Goal: Transaction & Acquisition: Purchase product/service

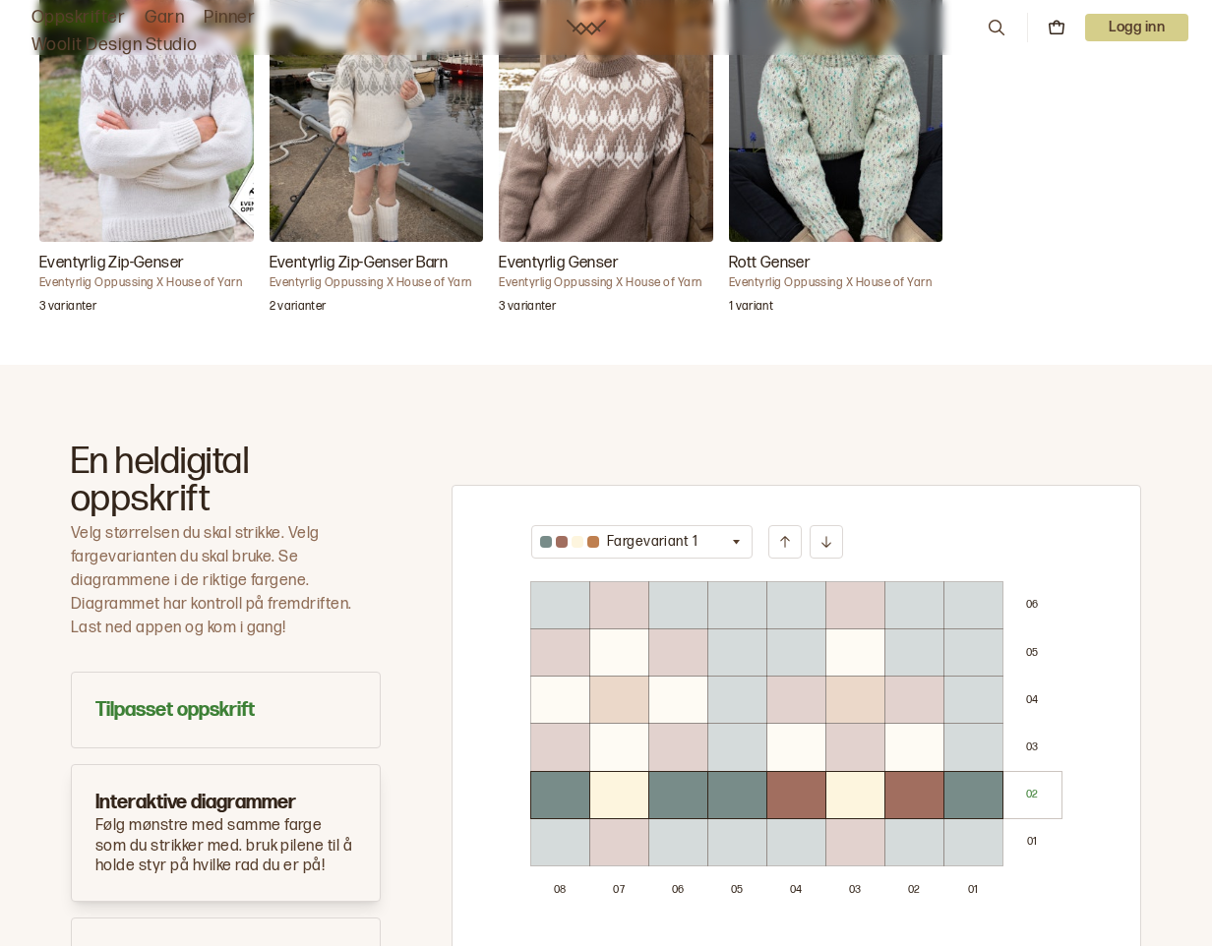
scroll to position [688, 0]
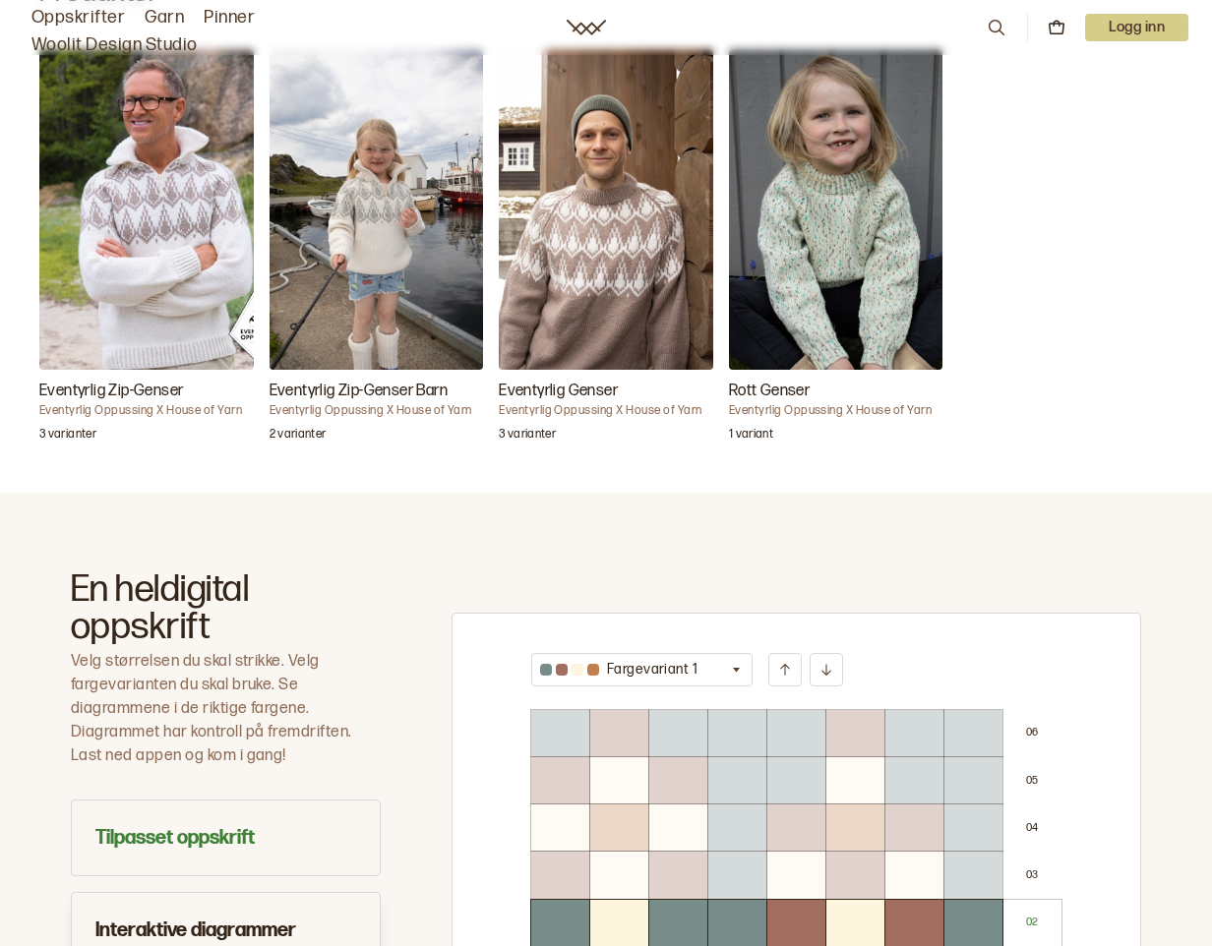
click at [598, 194] on img "Eventyrlig Genser" at bounding box center [606, 209] width 214 height 321
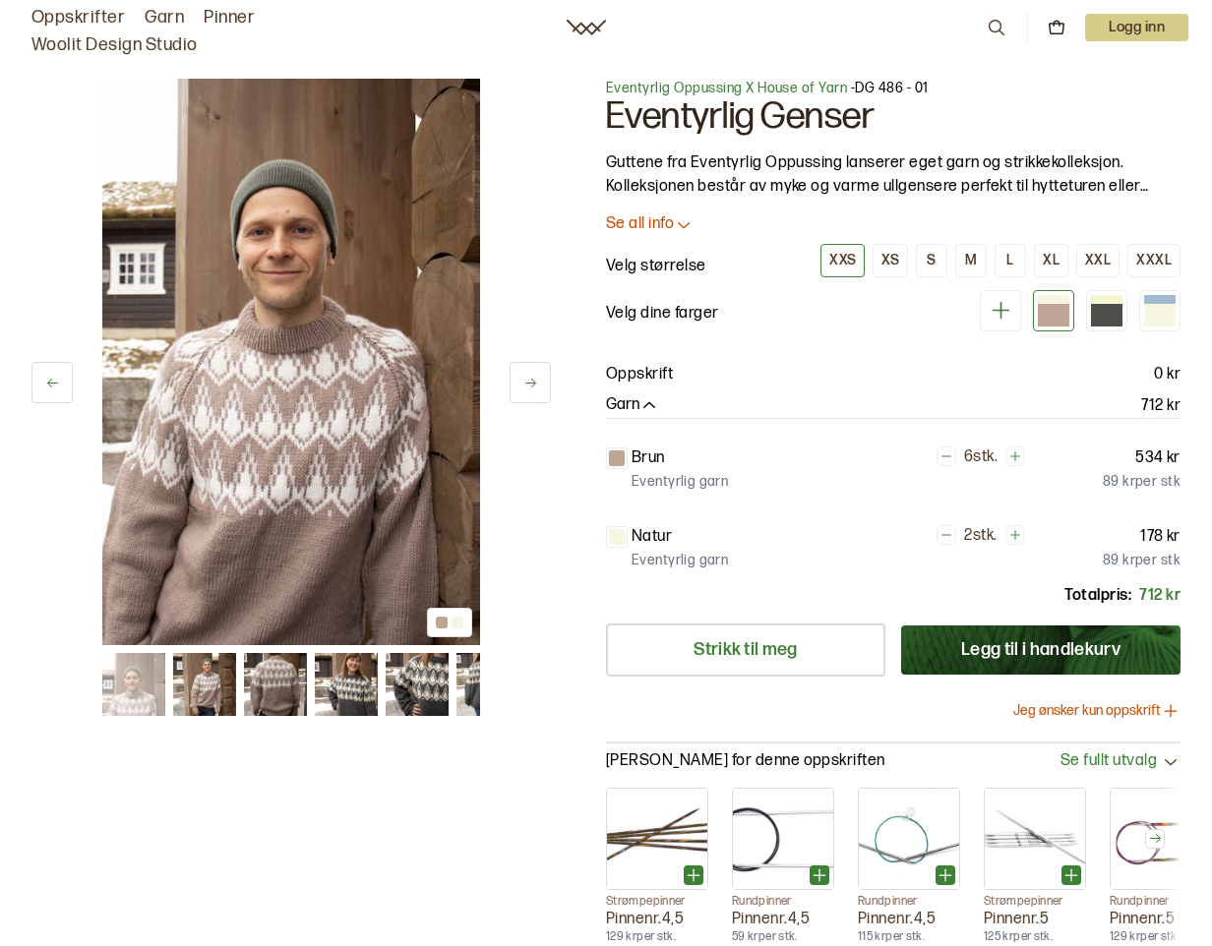
click at [642, 222] on p "Se all info" at bounding box center [640, 224] width 68 height 21
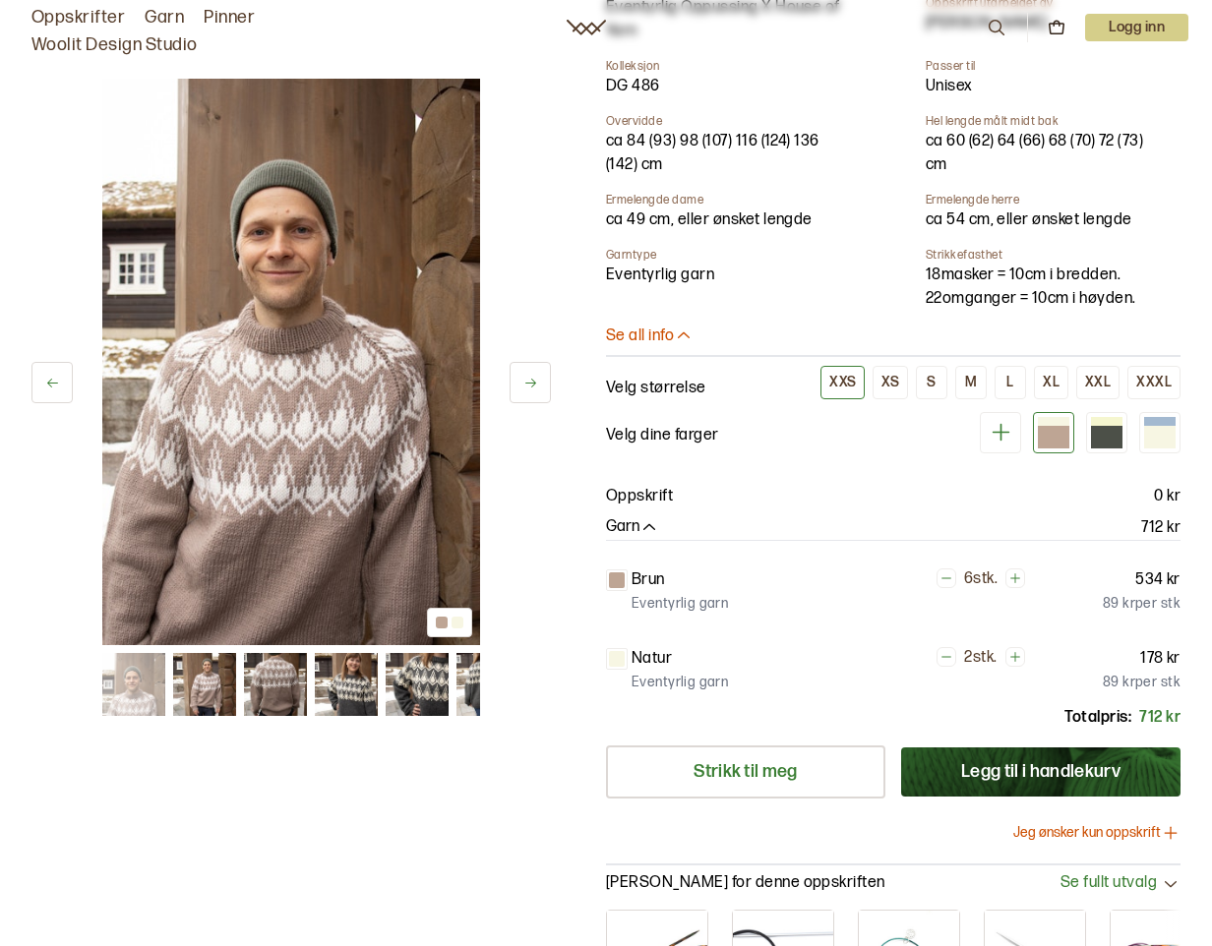
scroll to position [590, 0]
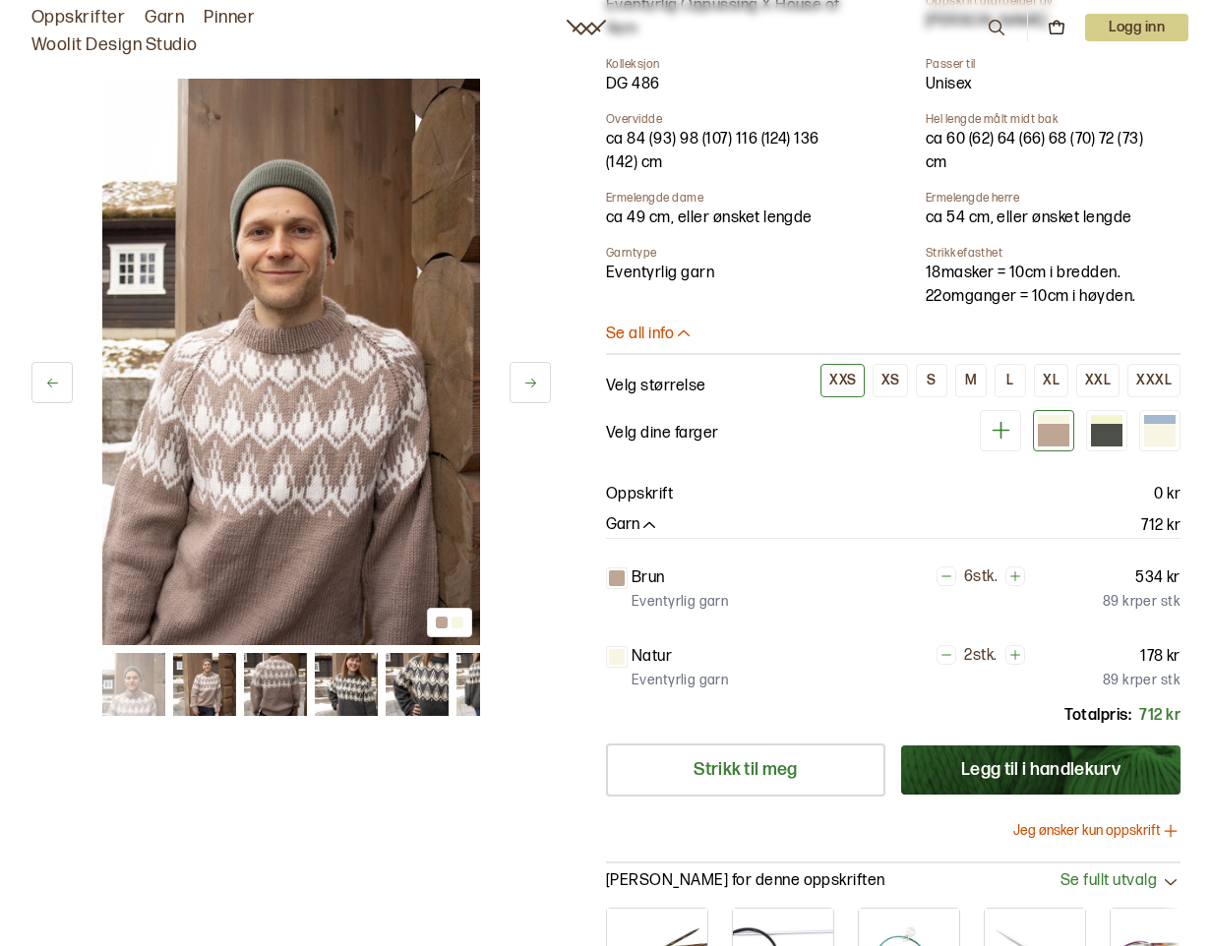
click at [667, 593] on p "Eventyrlig garn" at bounding box center [679, 602] width 96 height 20
click at [643, 567] on p "Brun" at bounding box center [647, 579] width 33 height 24
click at [639, 580] on p "Brun" at bounding box center [647, 579] width 33 height 24
click at [639, 679] on p "Eventyrlig garn" at bounding box center [679, 681] width 96 height 20
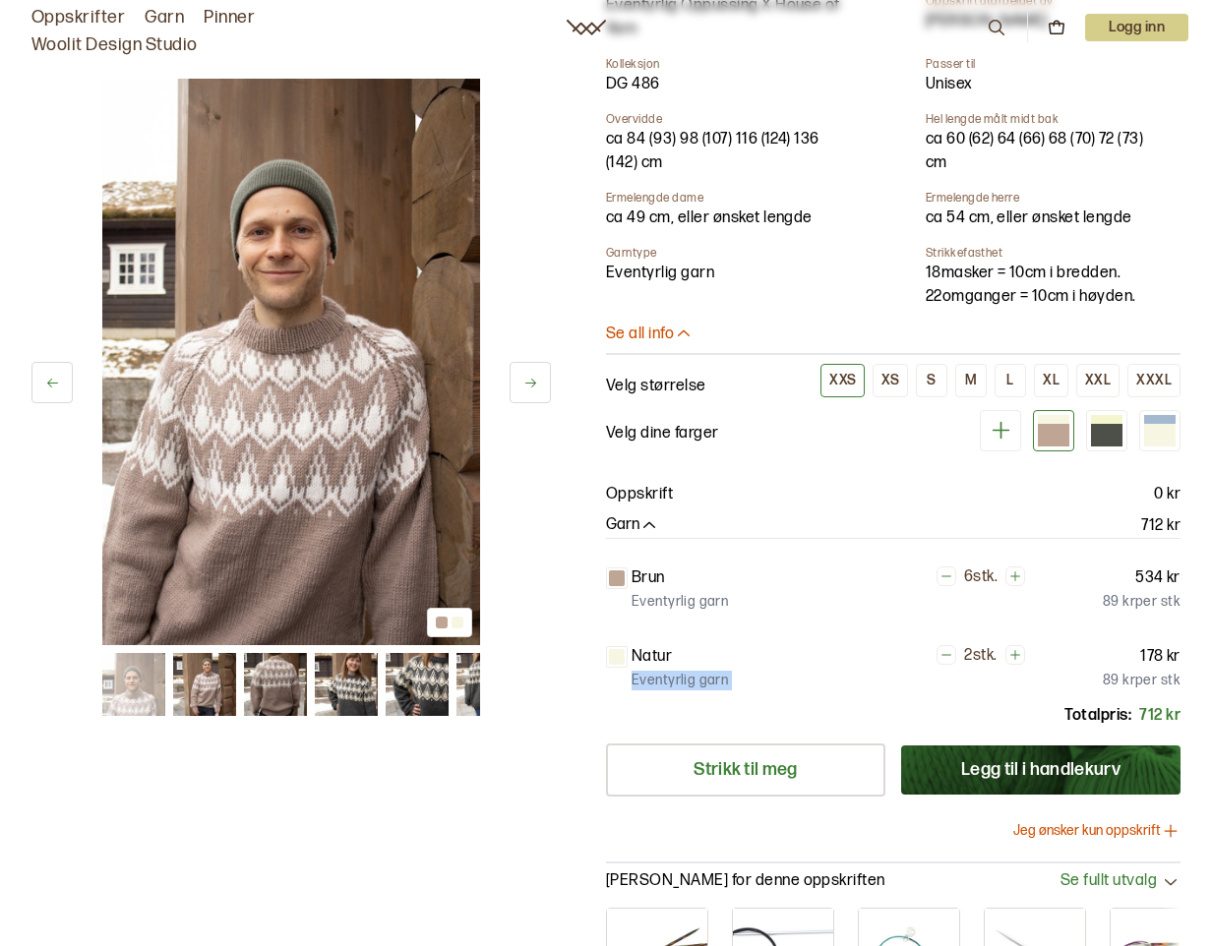
click at [639, 679] on p "Eventyrlig garn" at bounding box center [679, 681] width 96 height 20
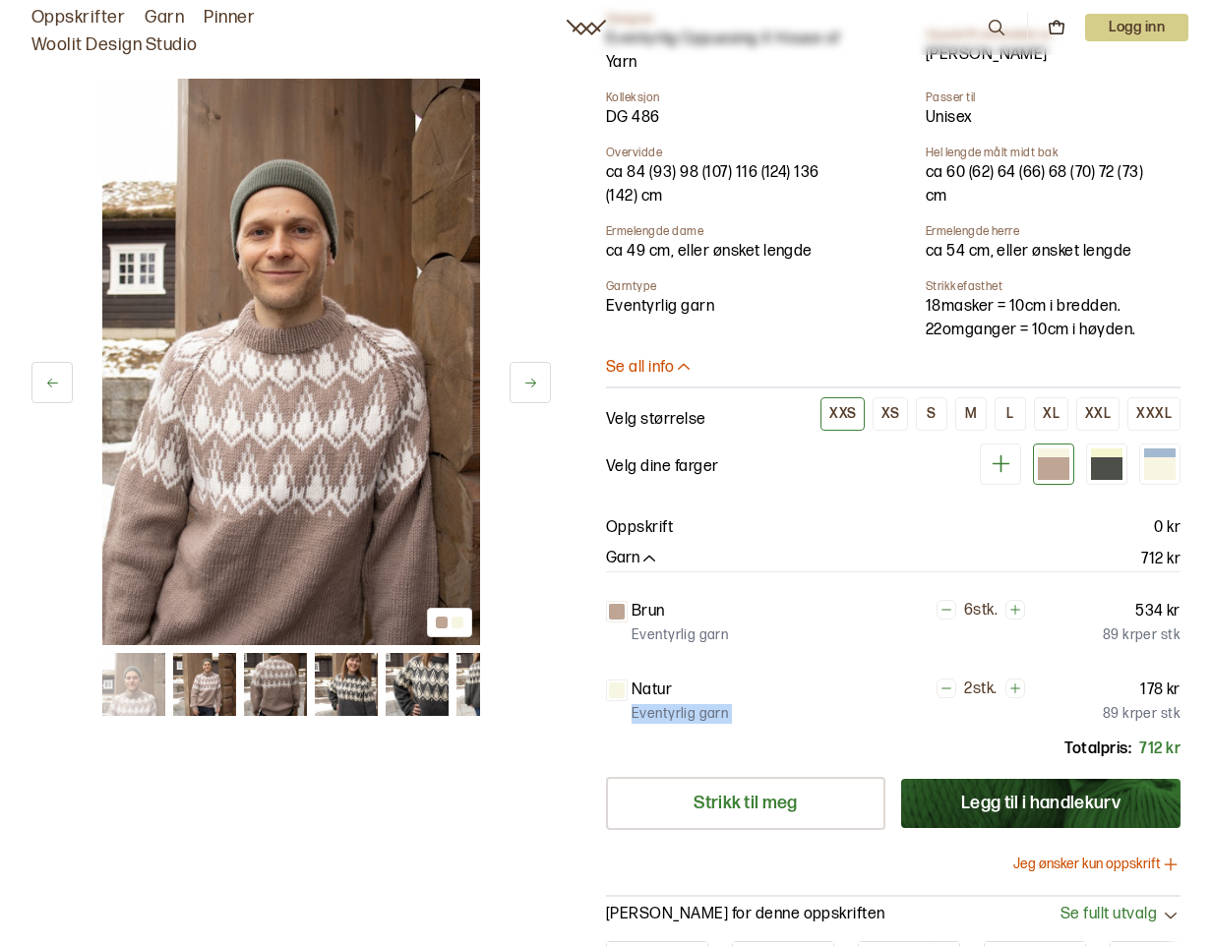
scroll to position [0, 0]
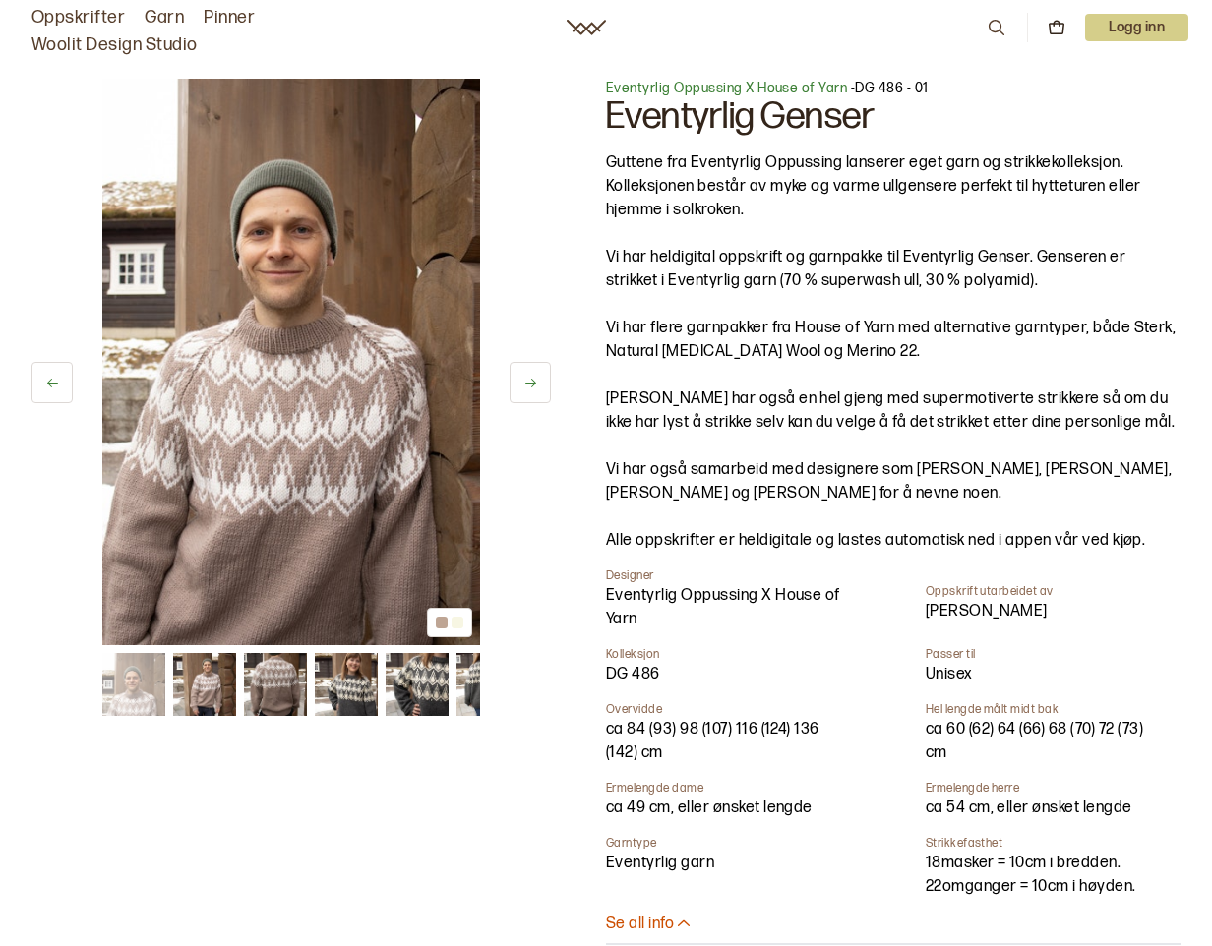
click at [165, 17] on link "Garn" at bounding box center [164, 18] width 39 height 28
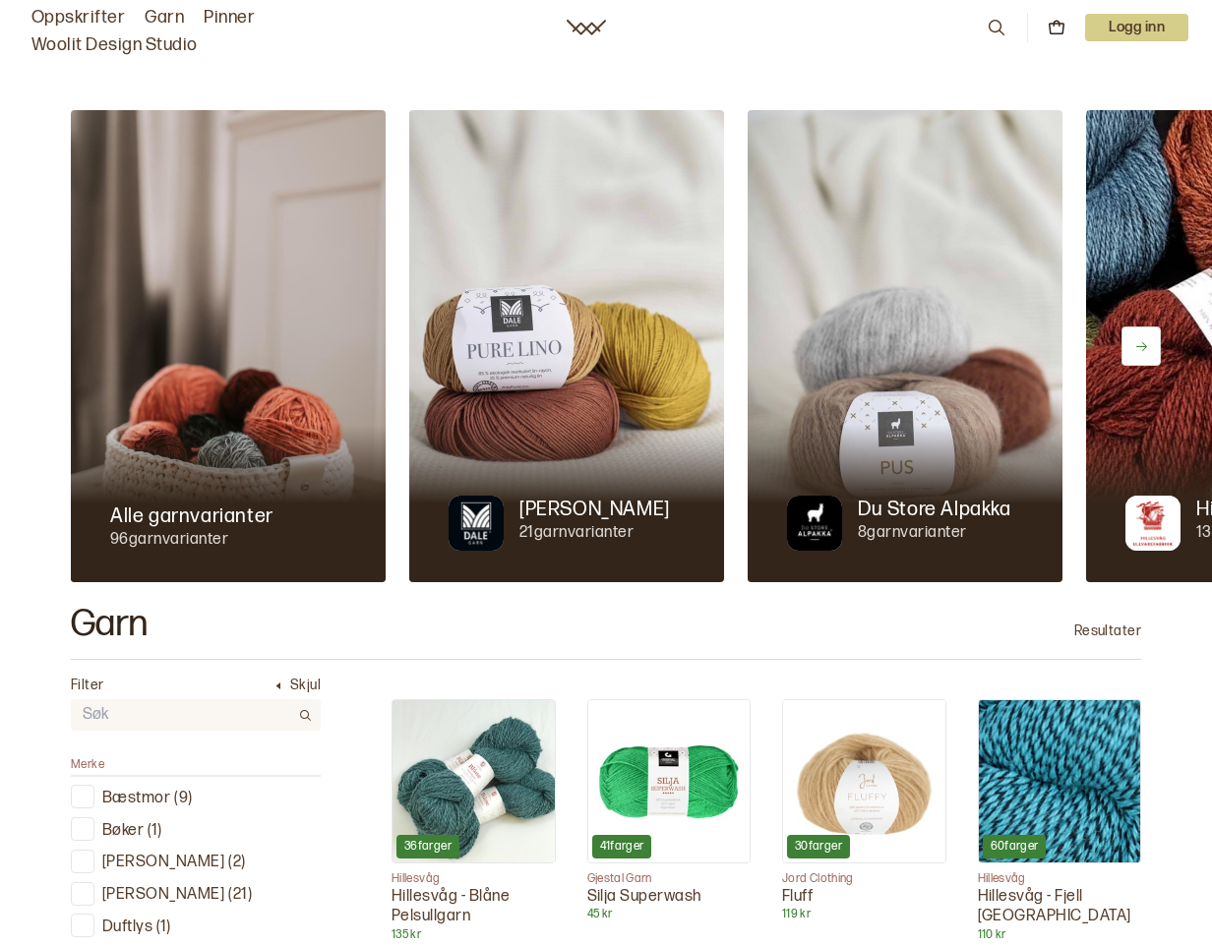
click at [1140, 346] on icon at bounding box center [1141, 346] width 11 height 9
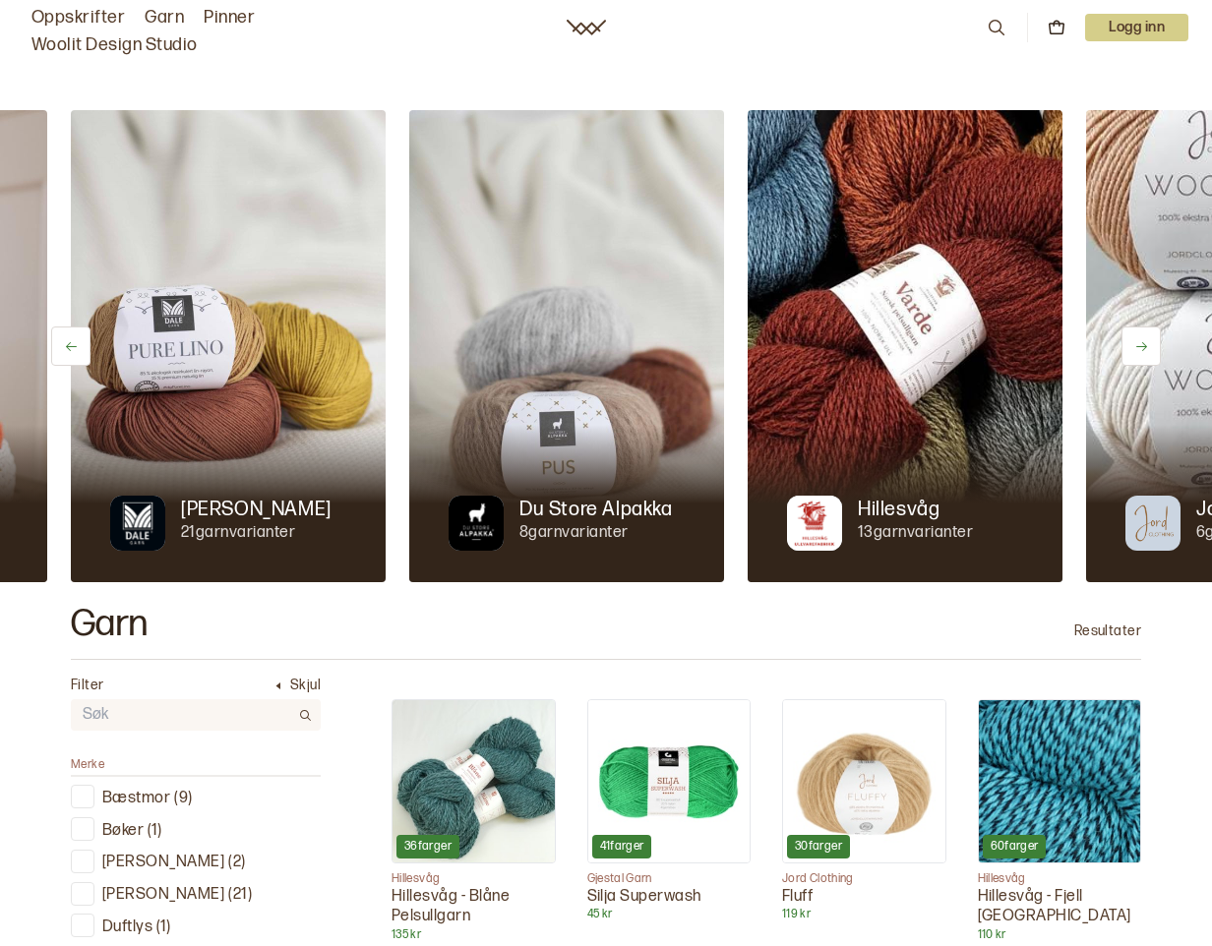
click at [1139, 345] on icon at bounding box center [1141, 346] width 15 height 15
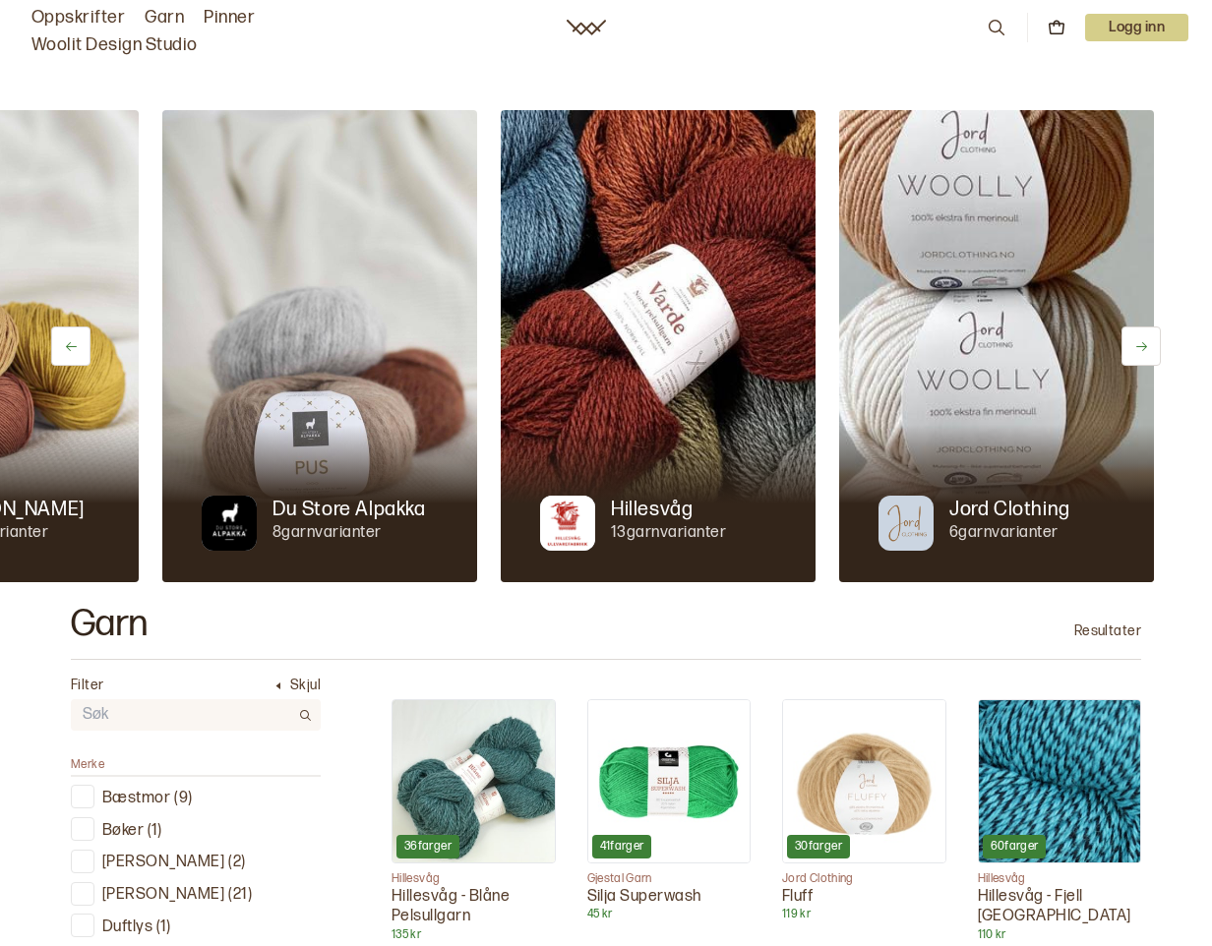
click at [1139, 345] on icon at bounding box center [1141, 346] width 15 height 15
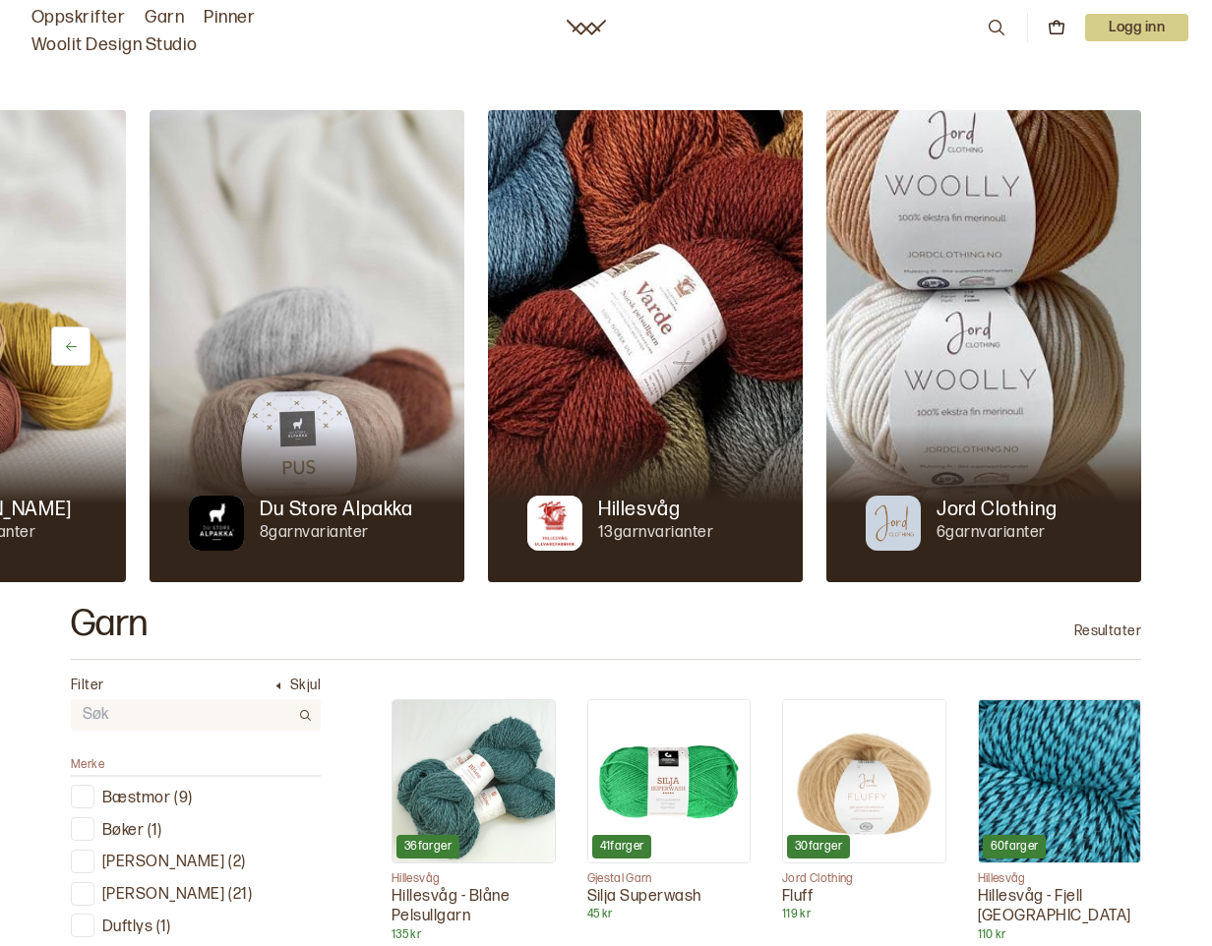
click at [1139, 345] on img at bounding box center [983, 346] width 315 height 472
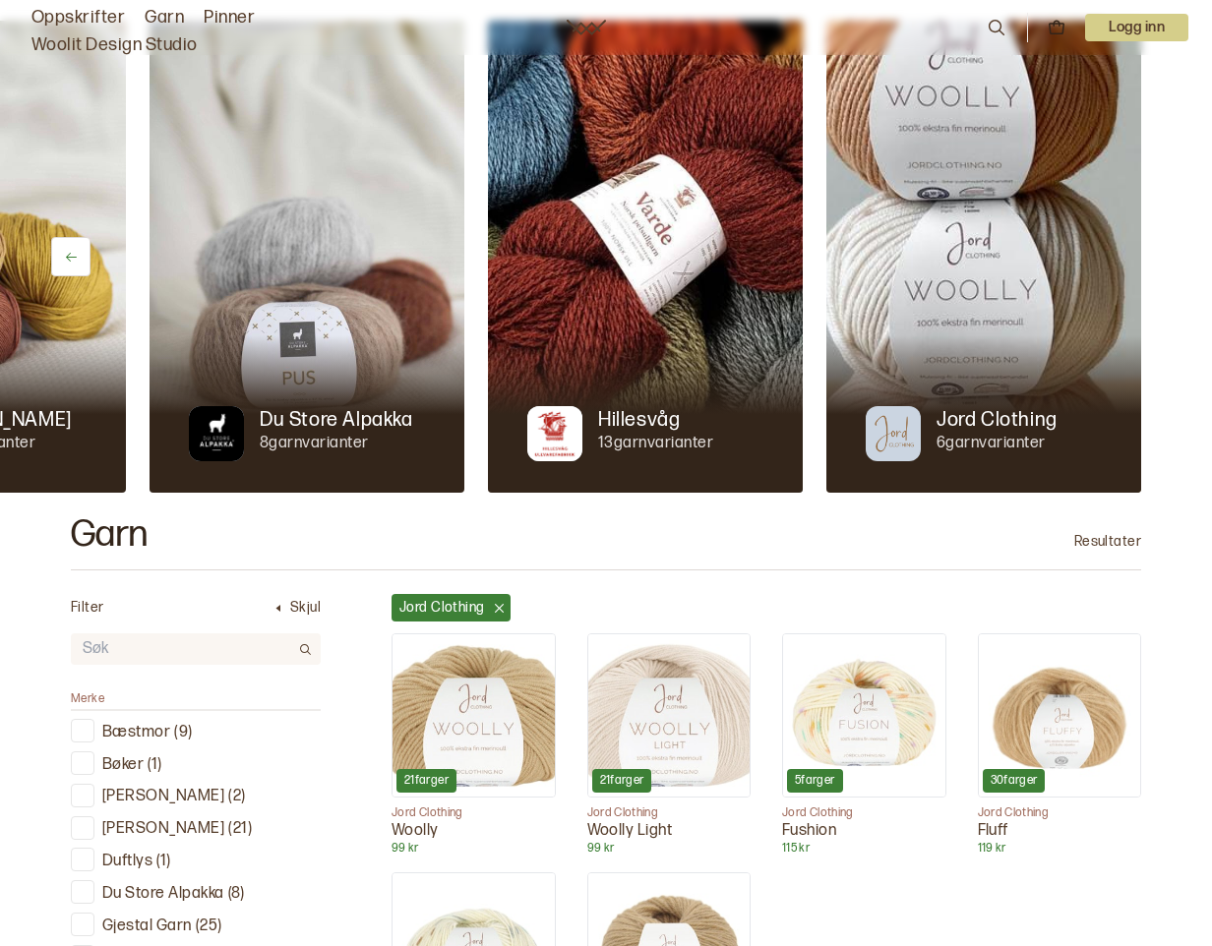
scroll to position [83, 0]
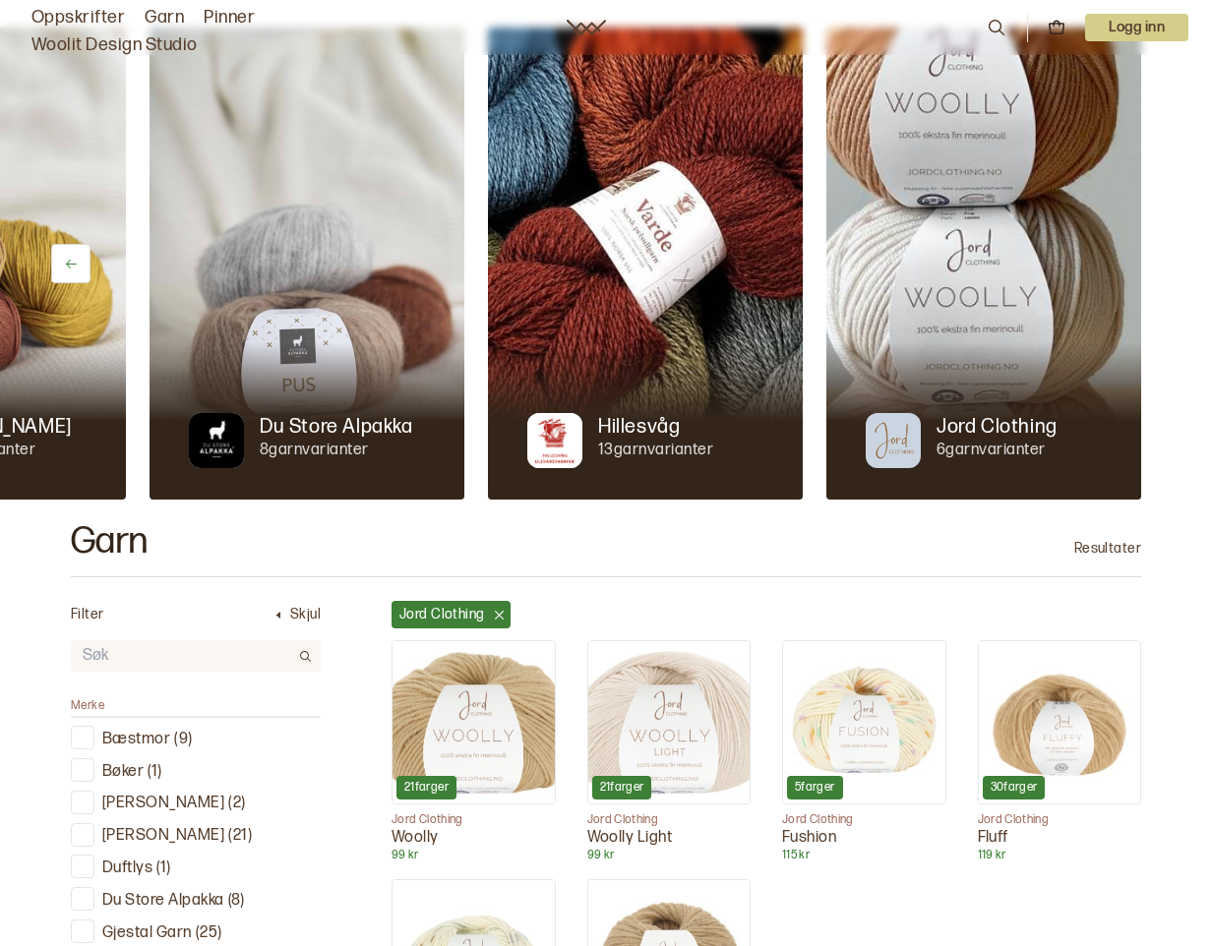
click at [159, 654] on input "text" at bounding box center [180, 656] width 218 height 29
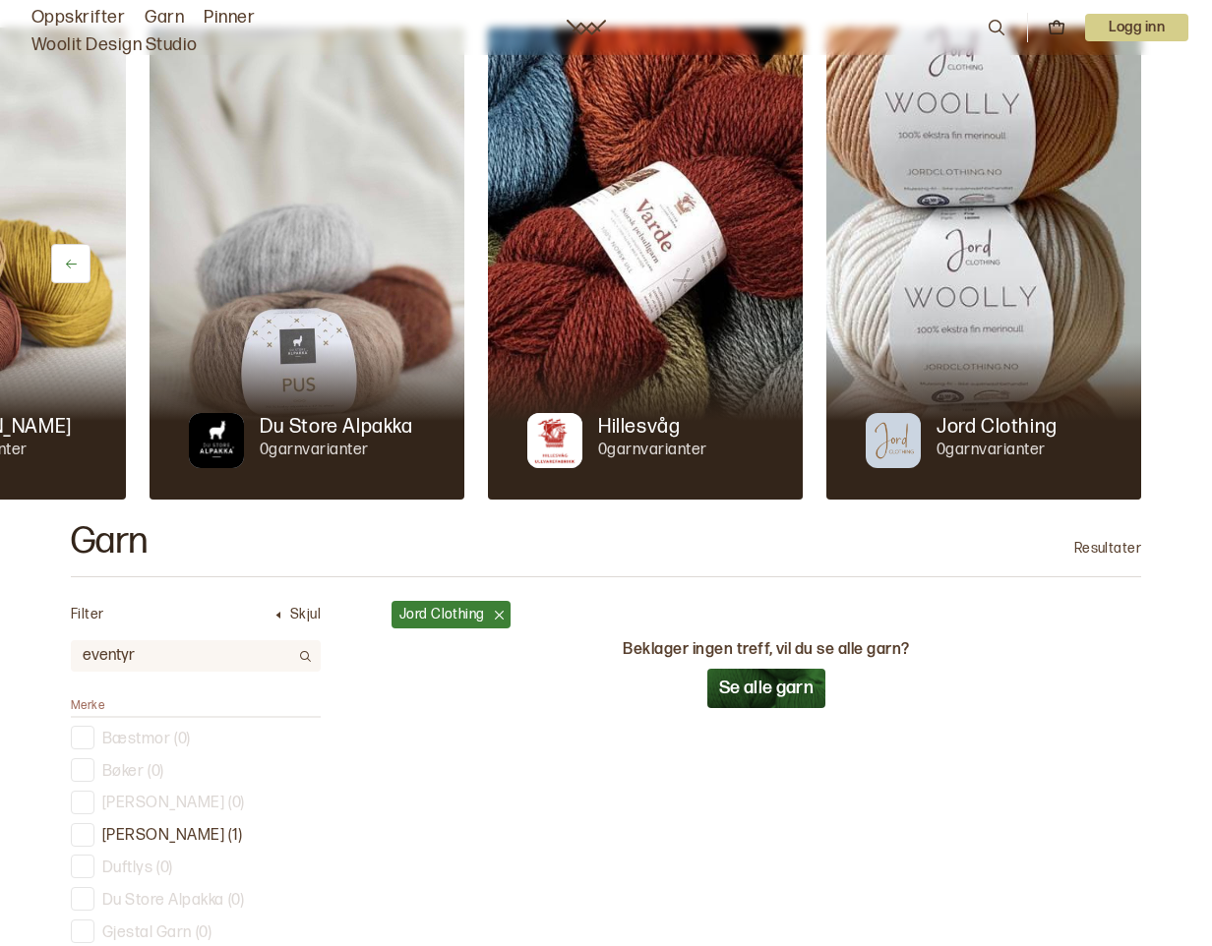
type input "eventyr"
click at [496, 613] on icon at bounding box center [500, 615] width 9 height 9
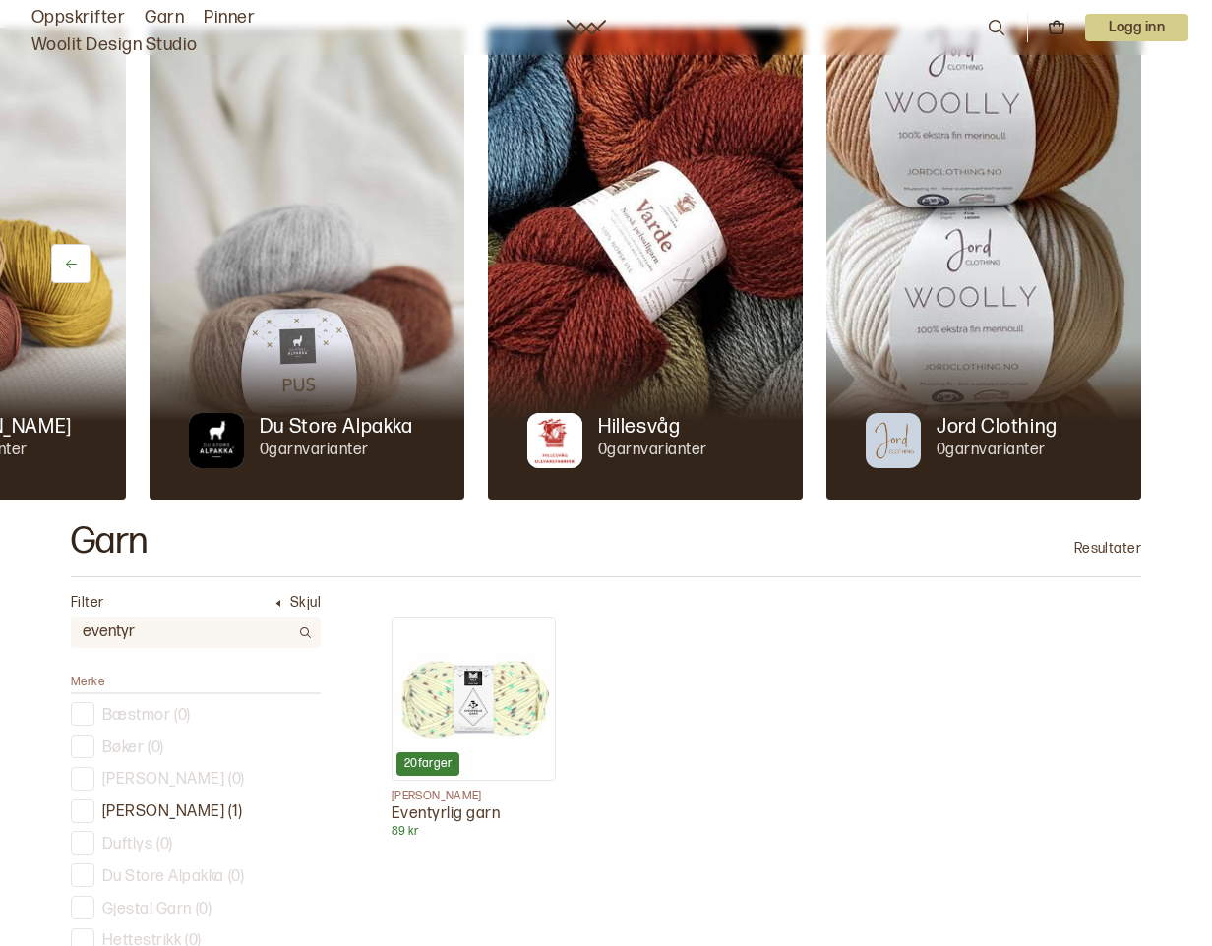
click at [475, 696] on img at bounding box center [473, 699] width 162 height 162
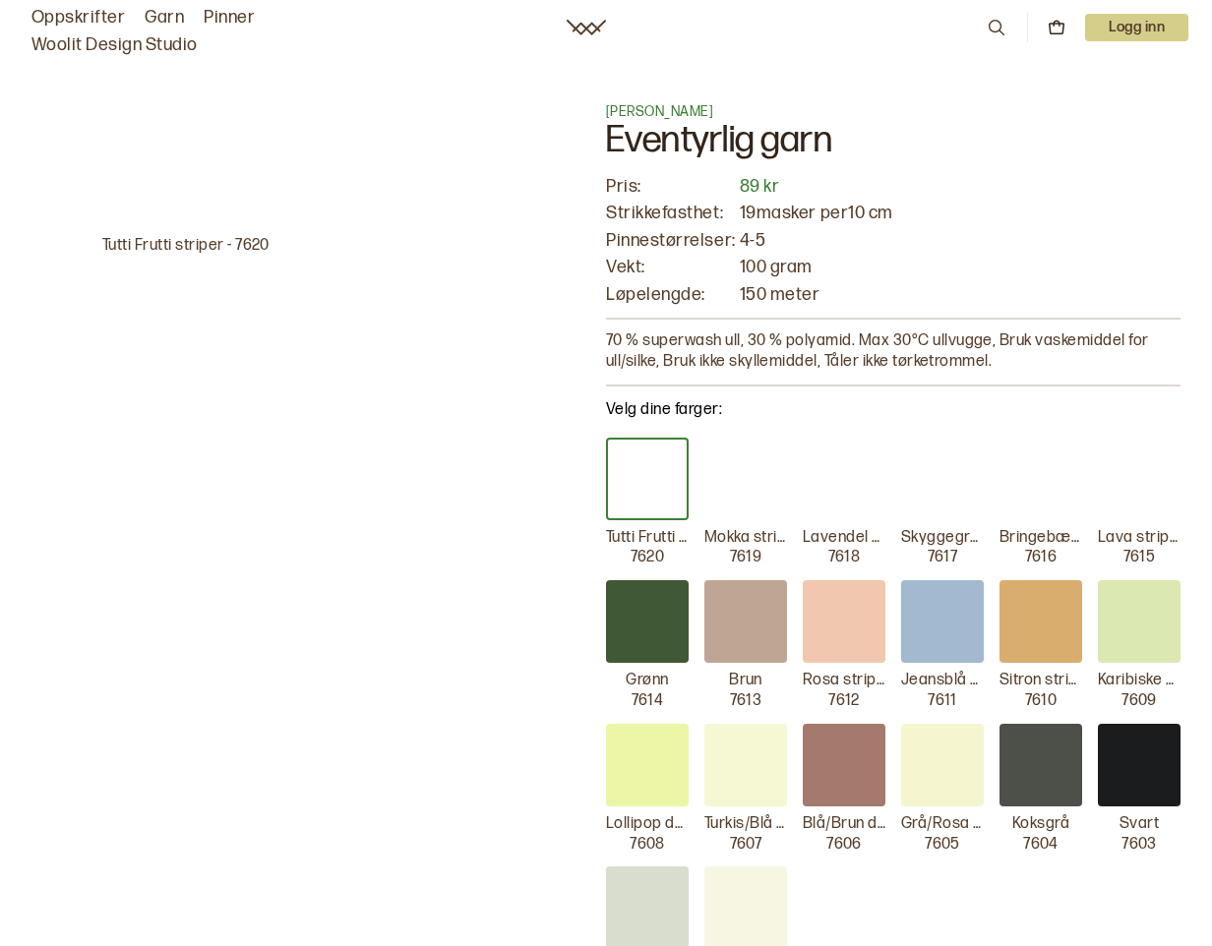
click at [433, 371] on div "Tutti Frutti striper - 7620" at bounding box center [290, 614] width 519 height 1071
